Goal: Task Accomplishment & Management: Use online tool/utility

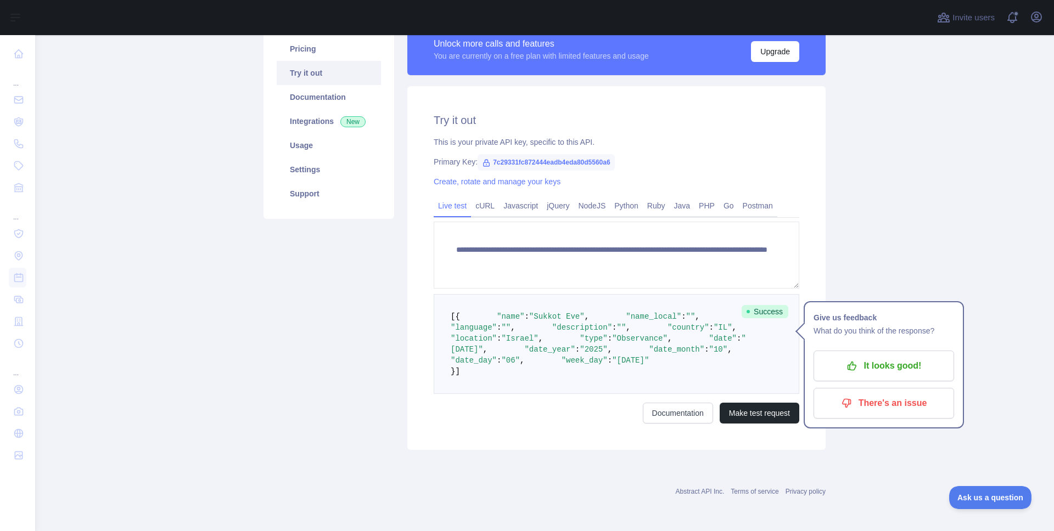
scroll to position [138, 0]
click at [502, 312] on span ""name"" at bounding box center [510, 316] width 27 height 9
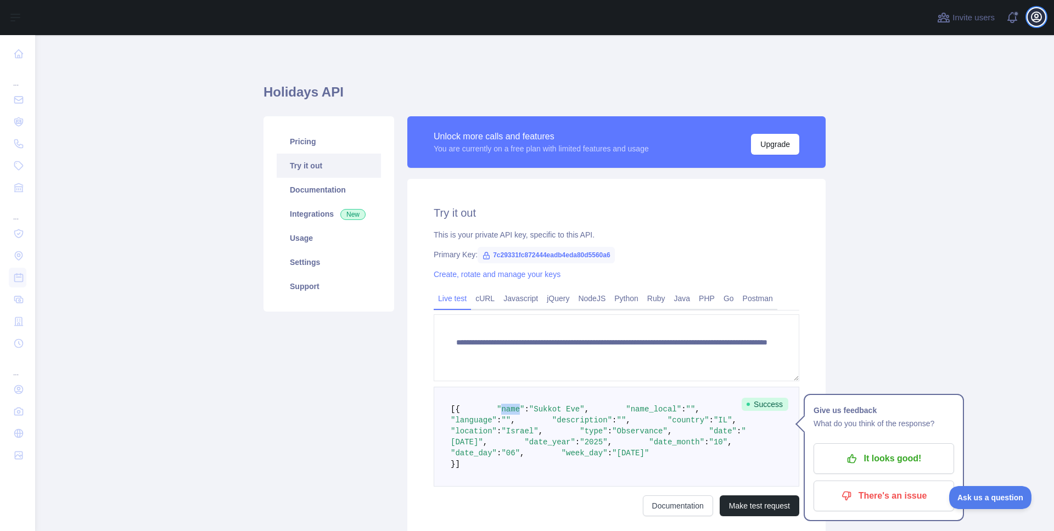
click at [1036, 20] on icon "button" at bounding box center [1036, 16] width 13 height 13
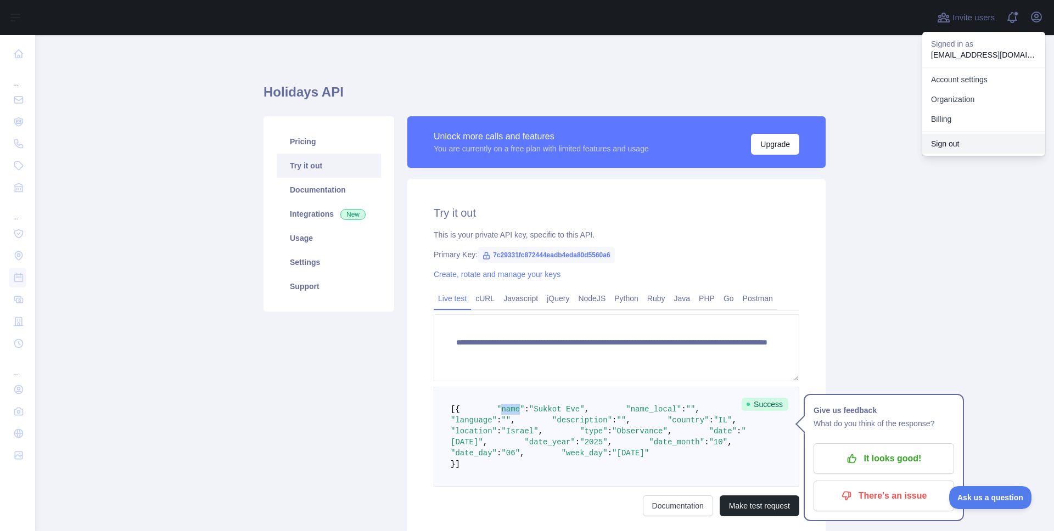
click at [968, 142] on button "Sign out" at bounding box center [983, 144] width 123 height 20
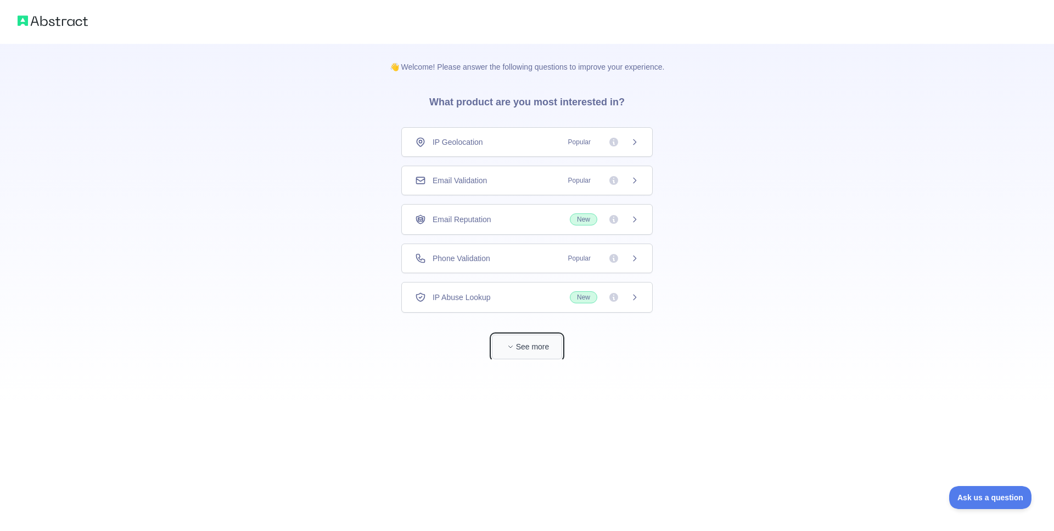
click at [519, 337] on button "See more" at bounding box center [527, 347] width 70 height 25
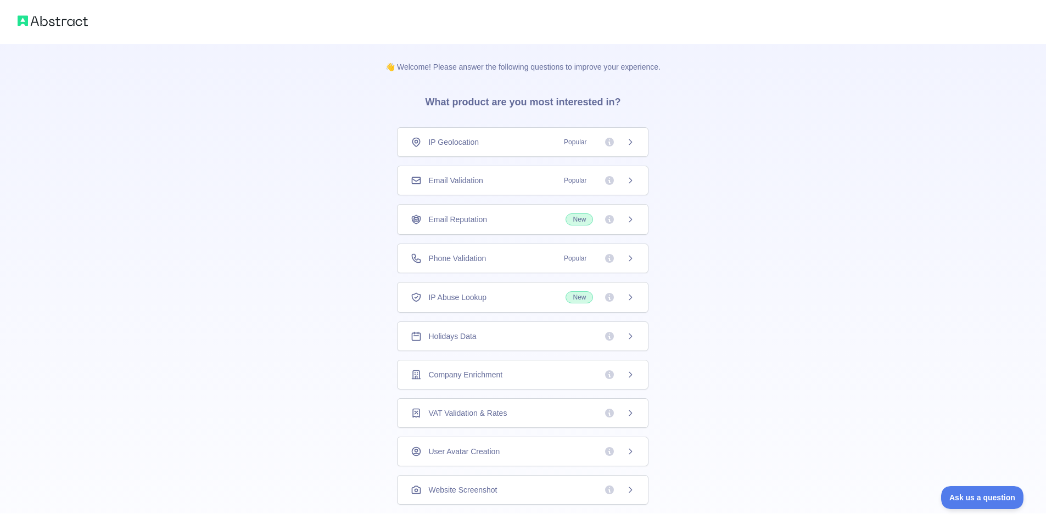
click at [466, 339] on span "Holidays Data" at bounding box center [452, 336] width 48 height 11
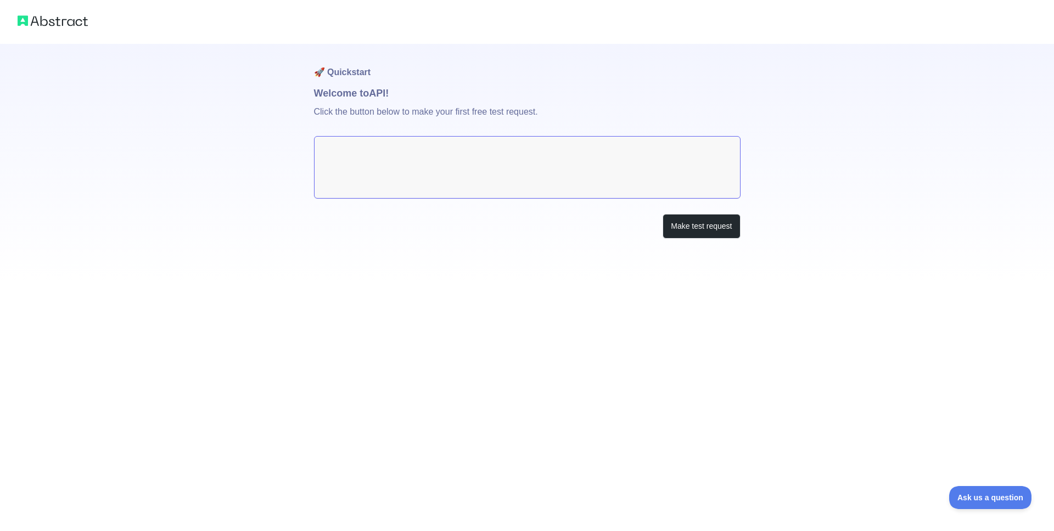
click at [741, 101] on div "🚀 Quickstart Welcome to API! Click the button below to make your first free tes…" at bounding box center [527, 141] width 1054 height 283
click at [877, 128] on div "🚀 Quickstart Welcome to API! Click the button below to make your first free tes…" at bounding box center [527, 141] width 1054 height 283
click at [710, 209] on div "🚀 Quickstart Welcome to API! Click the button below to make your first free tes…" at bounding box center [527, 163] width 426 height 239
click at [698, 243] on div "🚀 Quickstart Welcome to API! Click the button below to make your first free tes…" at bounding box center [527, 163] width 426 height 239
click at [707, 233] on button "Make test request" at bounding box center [701, 226] width 77 height 25
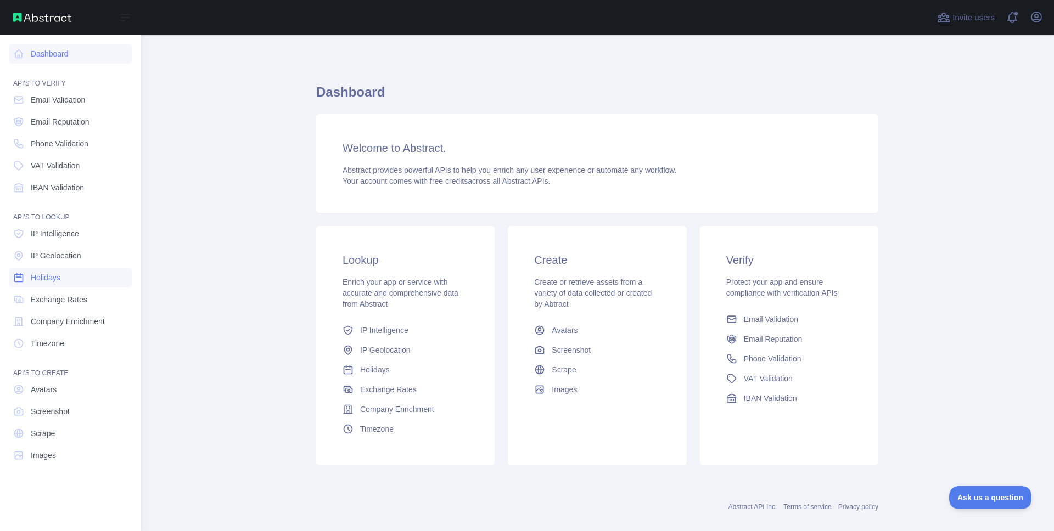
click at [70, 281] on link "Holidays" at bounding box center [70, 278] width 123 height 20
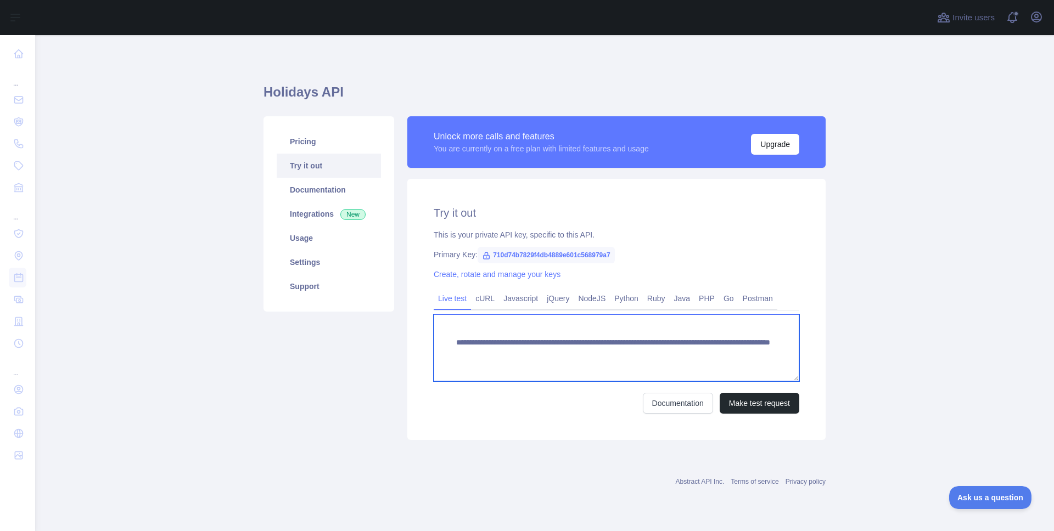
drag, startPoint x: 489, startPoint y: 355, endPoint x: 630, endPoint y: 356, distance: 141.6
click at [630, 356] on textarea "**********" at bounding box center [617, 348] width 366 height 67
